Goal: Information Seeking & Learning: Understand process/instructions

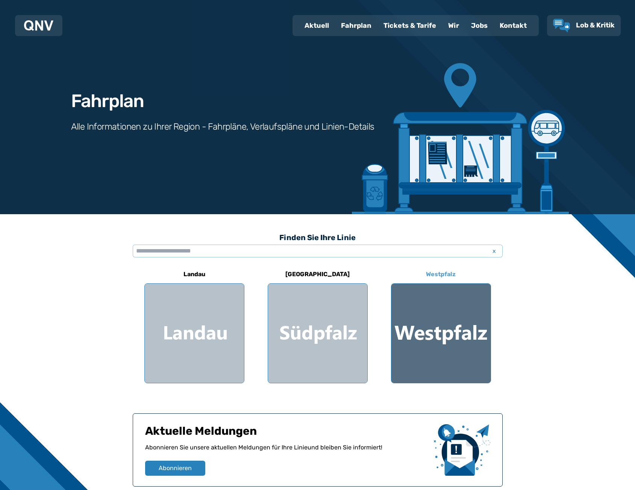
click at [463, 310] on div at bounding box center [440, 333] width 99 height 99
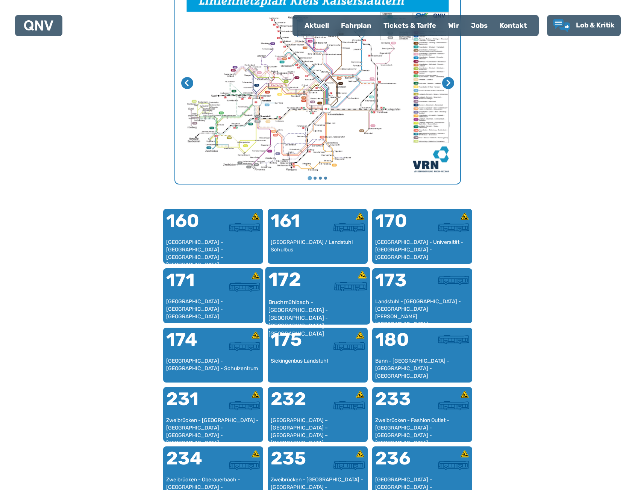
scroll to position [307, 0]
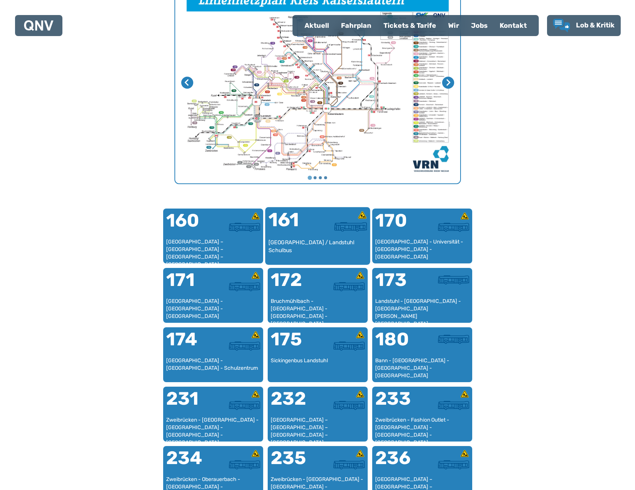
click at [313, 232] on div "161" at bounding box center [292, 225] width 49 height 28
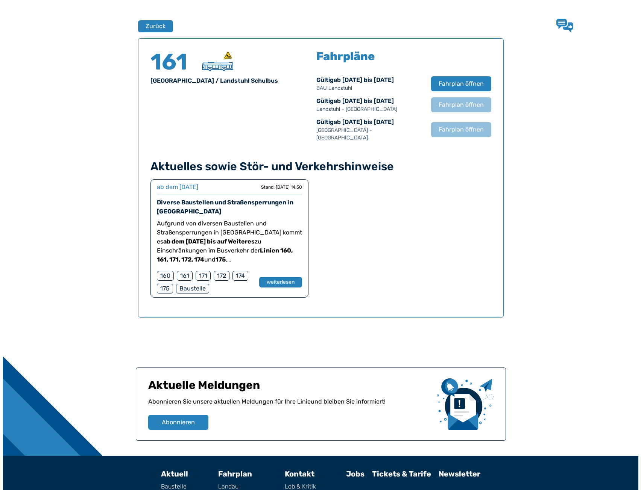
scroll to position [496, 0]
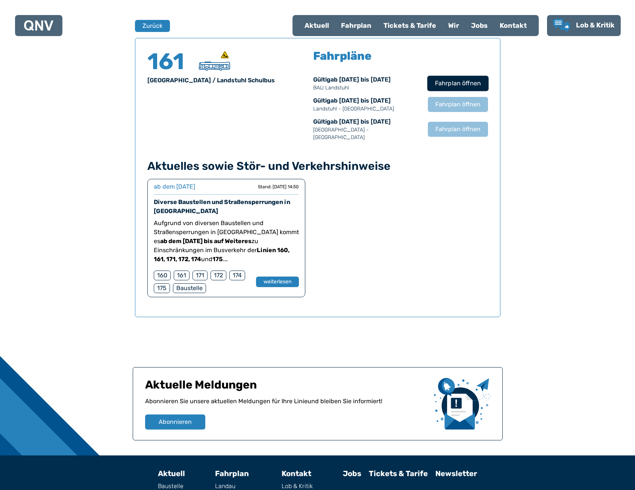
click at [448, 82] on span "Fahrplan öffnen" at bounding box center [458, 83] width 46 height 9
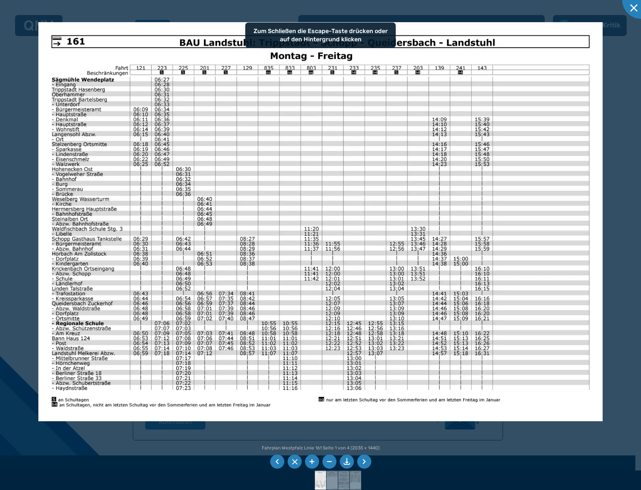
click at [245, 202] on img at bounding box center [320, 221] width 564 height 399
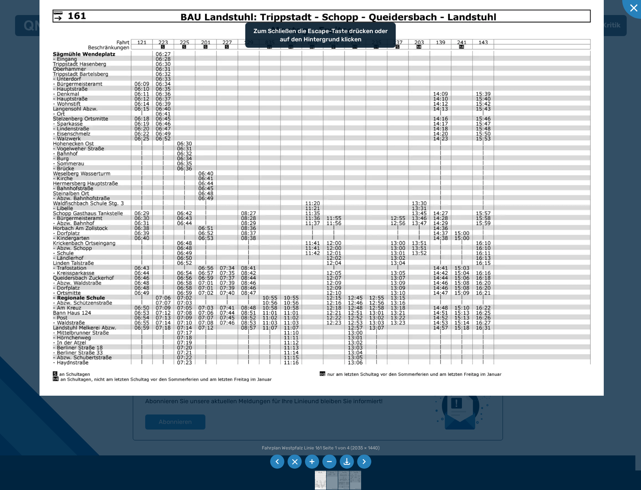
click at [237, 212] on img at bounding box center [321, 196] width 564 height 399
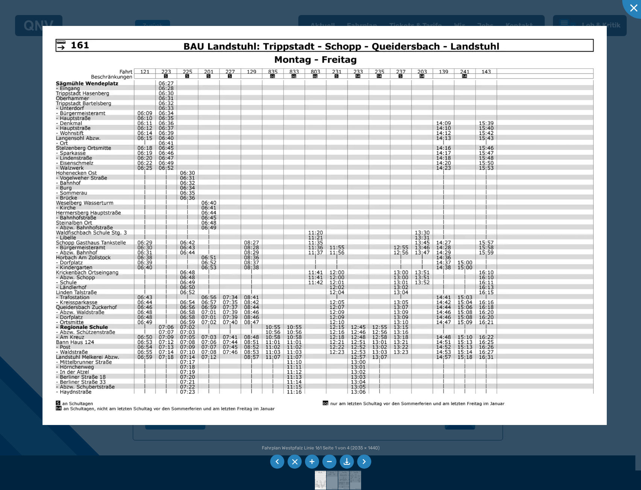
click at [268, 240] on img at bounding box center [324, 225] width 564 height 399
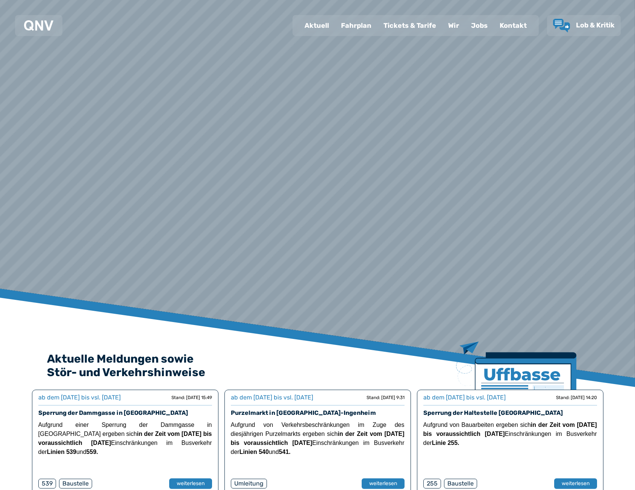
drag, startPoint x: 358, startPoint y: 27, endPoint x: 359, endPoint y: 31, distance: 4.2
click at [358, 27] on div "Fahrplan" at bounding box center [356, 26] width 42 height 20
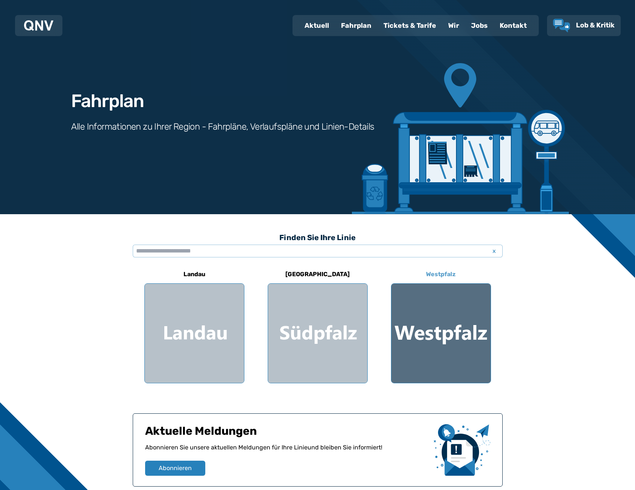
click at [422, 323] on div at bounding box center [440, 333] width 99 height 99
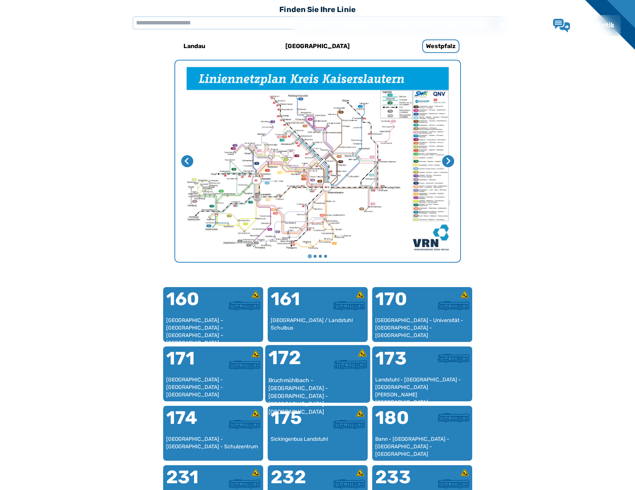
scroll to position [232, 0]
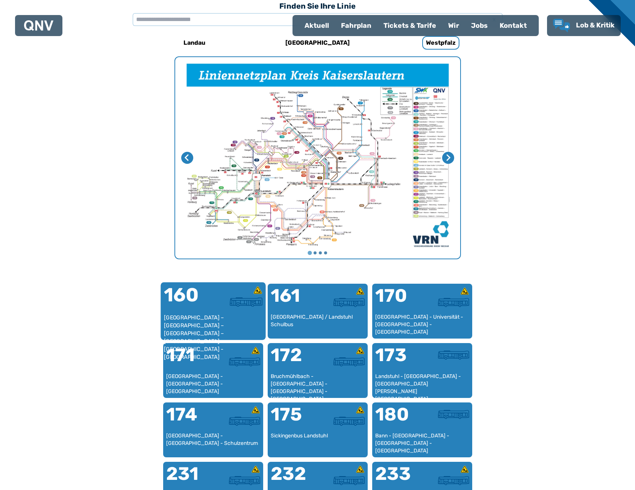
click at [193, 318] on div "[GEOGRAPHIC_DATA] – [GEOGRAPHIC_DATA] – [GEOGRAPHIC_DATA] – [GEOGRAPHIC_DATA] –…" at bounding box center [213, 325] width 99 height 23
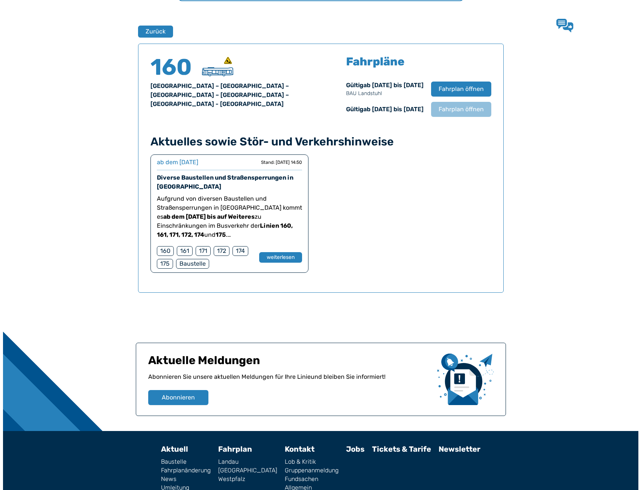
scroll to position [496, 0]
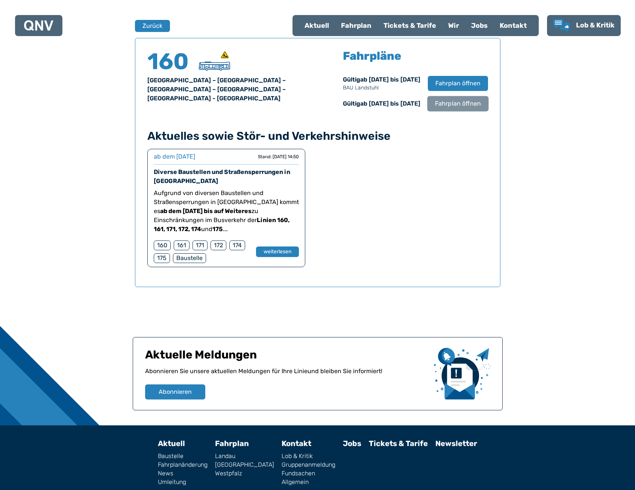
click at [446, 110] on button "Fahrplan öffnen" at bounding box center [457, 103] width 61 height 15
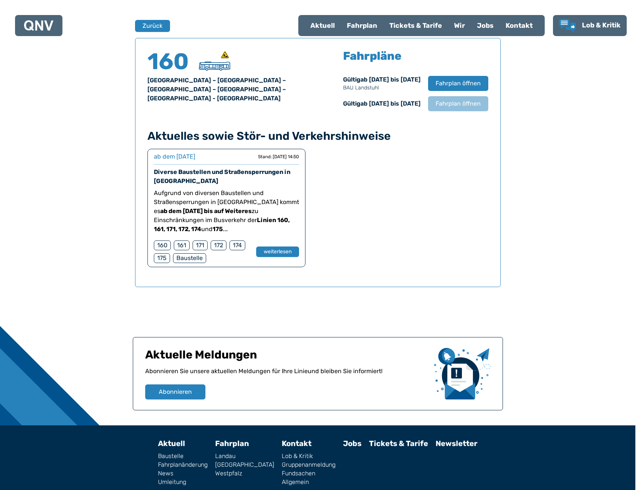
click at [458, 81] on div at bounding box center [320, 245] width 641 height 490
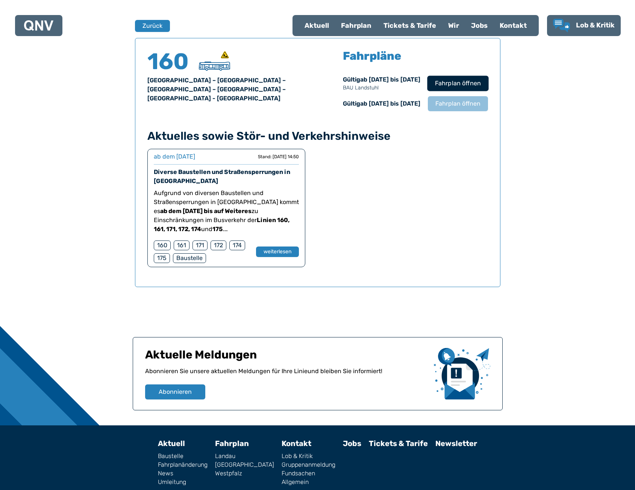
click at [458, 85] on span "Fahrplan öffnen" at bounding box center [458, 83] width 46 height 9
